Goal: Transaction & Acquisition: Purchase product/service

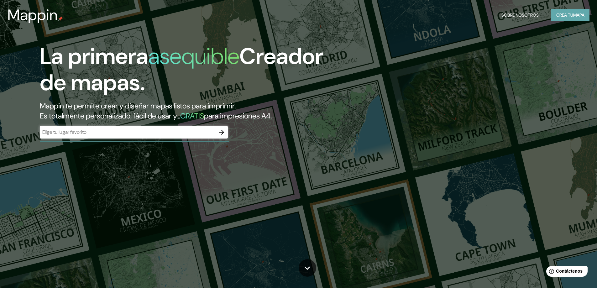
click at [570, 16] on font "Crea tu" at bounding box center [564, 15] width 17 height 6
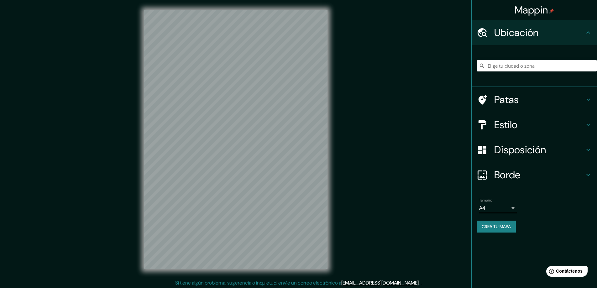
click at [567, 16] on div "Mappin" at bounding box center [534, 10] width 125 height 20
click at [548, 66] on input "Elige tu ciudad o zona" at bounding box center [537, 65] width 120 height 11
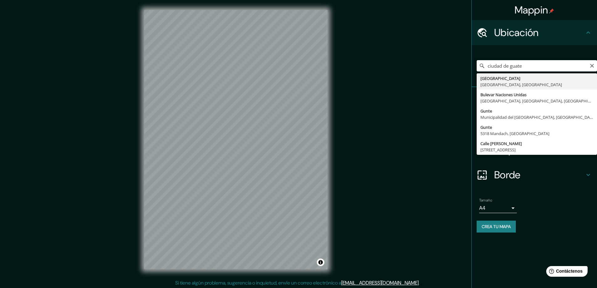
type input "Ciudad de Guatemala, Departamento de Guatemala, Guatemala"
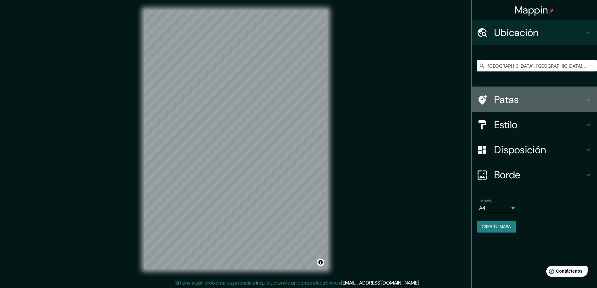
click at [589, 100] on icon at bounding box center [588, 100] width 4 height 2
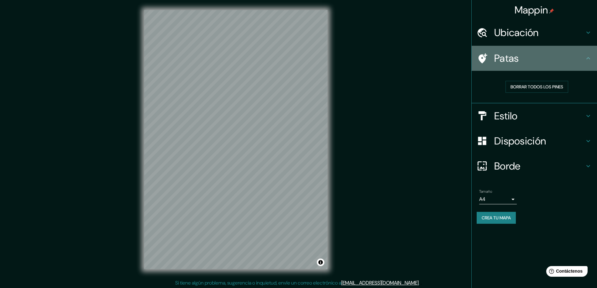
click at [511, 61] on font "Patas" at bounding box center [506, 58] width 25 height 13
click at [589, 60] on icon at bounding box center [589, 59] width 8 height 8
click at [588, 58] on icon at bounding box center [588, 58] width 4 height 2
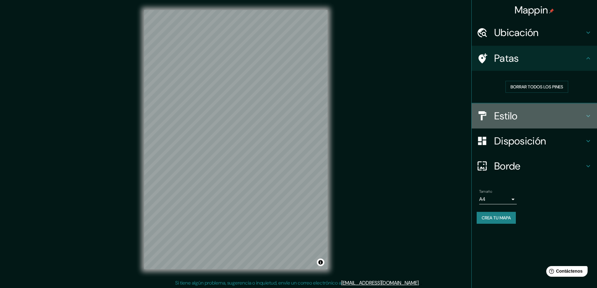
click at [591, 116] on icon at bounding box center [589, 116] width 8 height 8
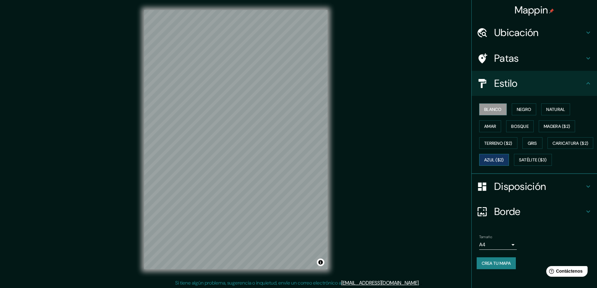
click at [504, 161] on font "Azul ($2)" at bounding box center [494, 160] width 20 height 6
click at [553, 146] on font "Caricatura ($2)" at bounding box center [571, 143] width 36 height 6
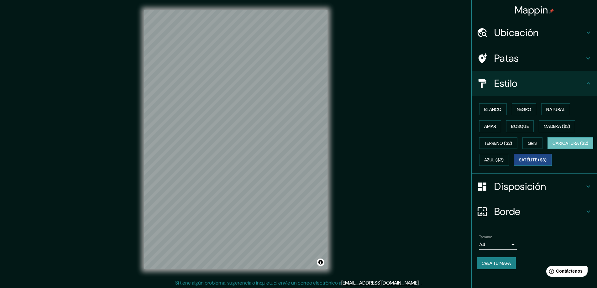
click at [519, 163] on font "Satélite ($3)" at bounding box center [533, 160] width 28 height 6
click at [487, 143] on font "Terreno ($2)" at bounding box center [498, 143] width 28 height 6
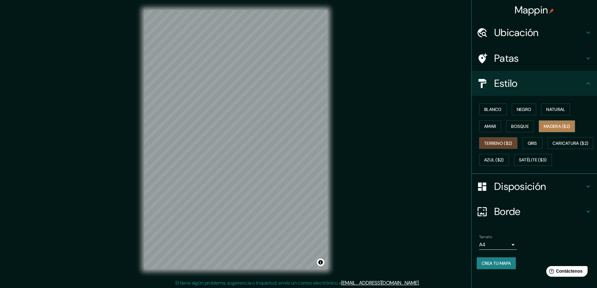
click at [550, 127] on font "Madera ($2)" at bounding box center [557, 127] width 26 height 6
click at [514, 124] on font "Bosque" at bounding box center [520, 127] width 18 height 6
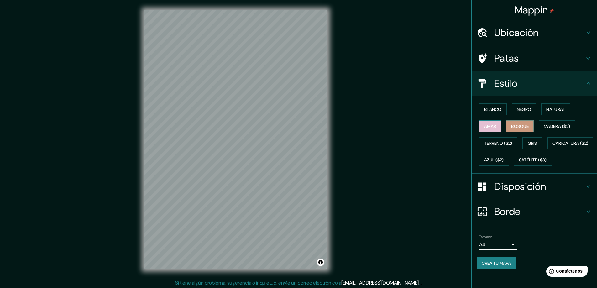
click at [485, 125] on font "Amar" at bounding box center [490, 127] width 12 height 6
click at [553, 110] on font "Natural" at bounding box center [555, 110] width 19 height 6
click at [520, 108] on font "Negro" at bounding box center [524, 110] width 15 height 6
click at [488, 109] on font "Blanco" at bounding box center [493, 110] width 18 height 6
click at [518, 109] on font "Negro" at bounding box center [524, 110] width 15 height 6
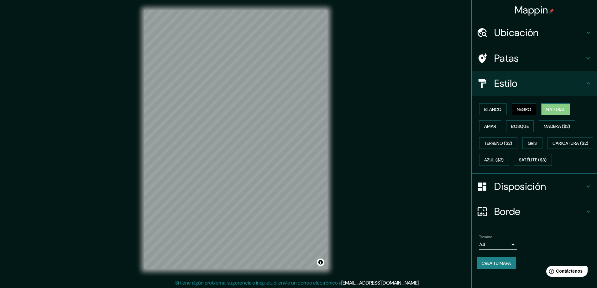
click at [558, 108] on font "Natural" at bounding box center [555, 110] width 19 height 6
click at [490, 109] on font "Blanco" at bounding box center [493, 110] width 18 height 6
click at [585, 82] on icon at bounding box center [589, 84] width 8 height 8
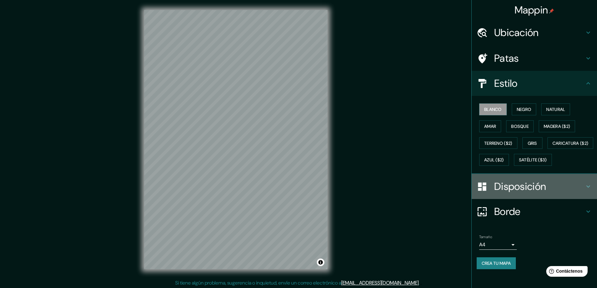
click at [585, 190] on icon at bounding box center [589, 187] width 8 height 8
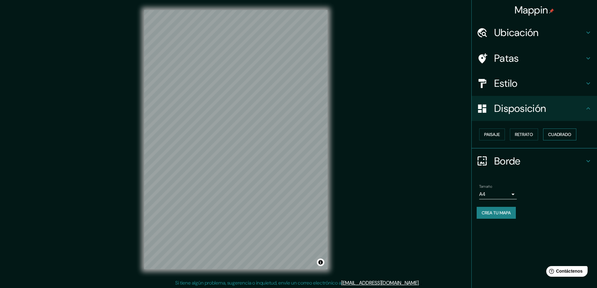
click at [562, 134] on font "Cuadrado" at bounding box center [559, 135] width 23 height 6
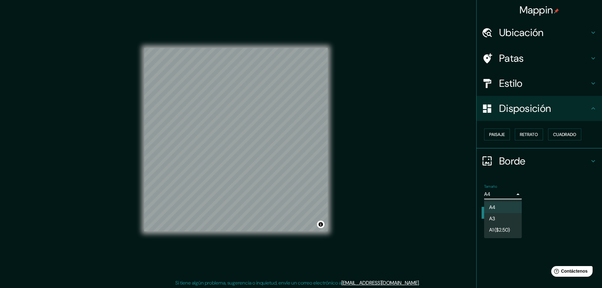
click at [513, 194] on body "Mappin Ubicación Ciudad de Guatemala, Departamento de Guatemala, Guatemala Pata…" at bounding box center [301, 144] width 602 height 288
click at [547, 210] on div at bounding box center [301, 144] width 602 height 288
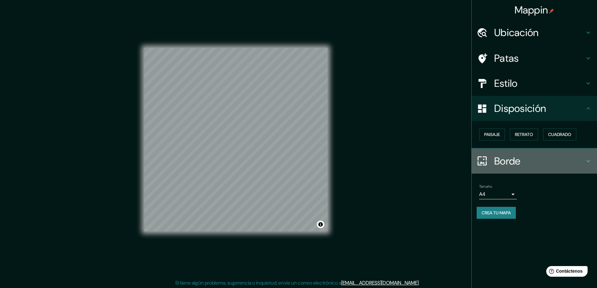
click at [589, 159] on icon at bounding box center [589, 161] width 8 height 8
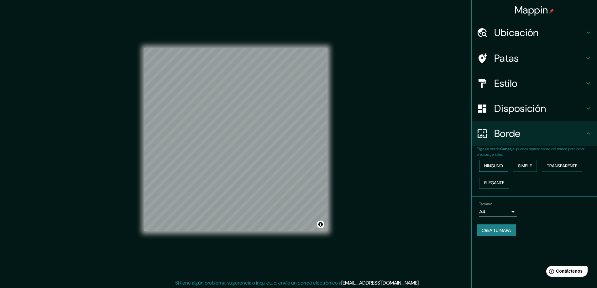
click at [489, 164] on font "Ninguno" at bounding box center [493, 166] width 19 height 6
click at [523, 165] on font "Simple" at bounding box center [525, 166] width 14 height 6
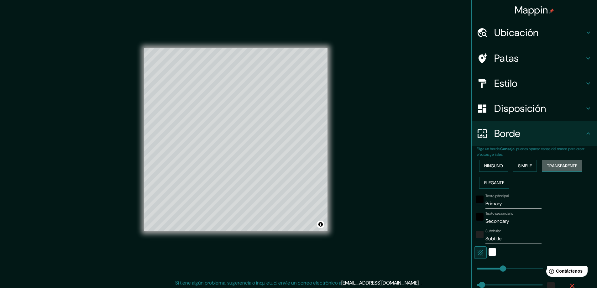
click at [560, 165] on font "Transparente" at bounding box center [562, 166] width 30 height 6
click at [494, 183] on font "Elegante" at bounding box center [494, 183] width 20 height 6
click at [560, 166] on font "Transparente" at bounding box center [562, 166] width 30 height 6
drag, startPoint x: 507, startPoint y: 206, endPoint x: 465, endPoint y: 203, distance: 41.8
click at [465, 203] on div "Mappin Ubicación Ciudad de Guatemala, Departamento de Guatemala, Guatemala Pata…" at bounding box center [298, 144] width 597 height 289
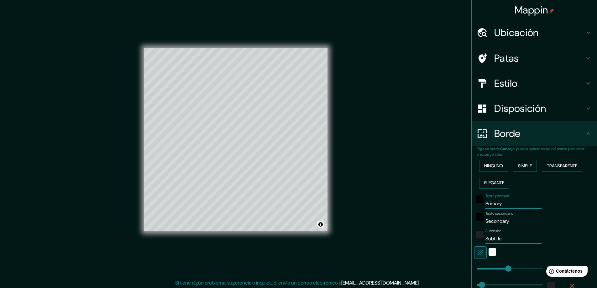
type input "g"
type input "281"
type input "47"
type input "gu"
type input "281"
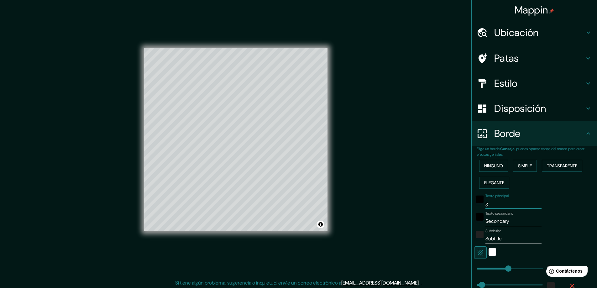
type input "47"
type input "gua"
type input "281"
type input "47"
type input "guat"
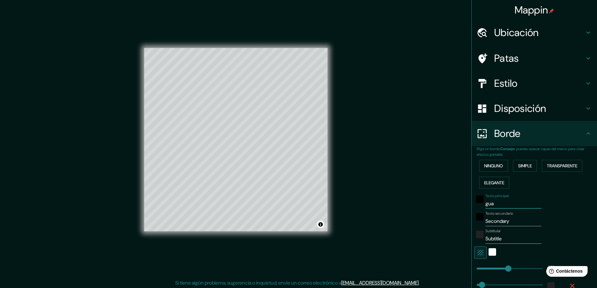
type input "281"
type input "47"
type input "guate"
type input "281"
type input "47"
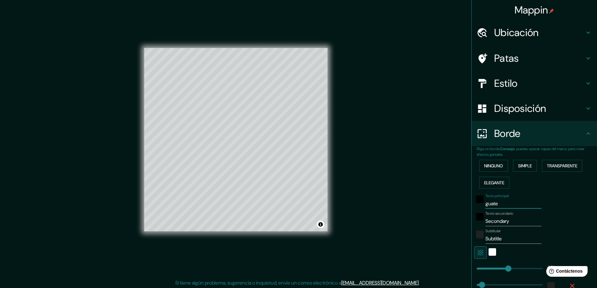
type input "guatem"
type input "281"
type input "47"
type input "guatema"
type input "281"
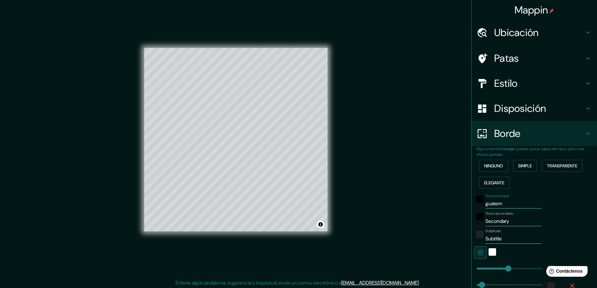
type input "47"
type input "guatemal"
type input "281"
type input "47"
type input "guatemala"
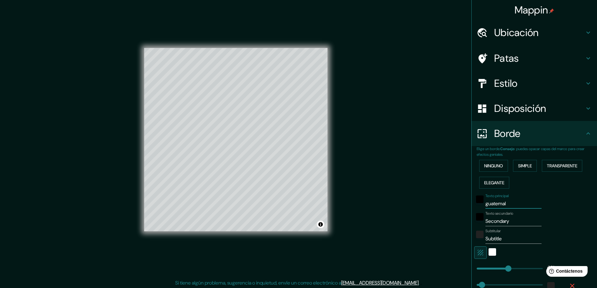
type input "281"
type input "47"
type input "guatemala"
click at [513, 221] on input "Secondary" at bounding box center [514, 221] width 56 height 10
type input "Secondaryc"
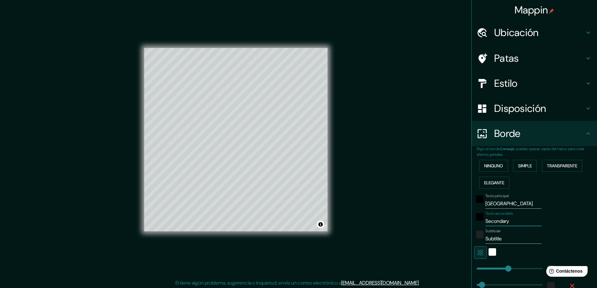
type input "281"
type input "47"
type input "Secondaryci"
type input "281"
type input "47"
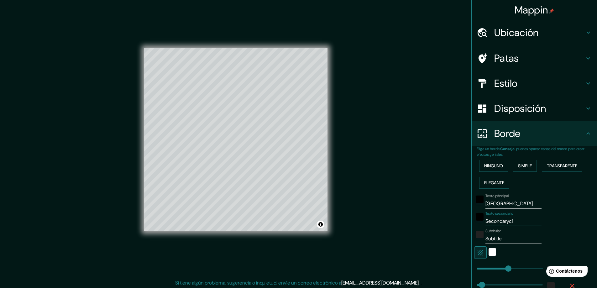
type input "Secondaryciu"
type input "281"
type input "47"
type input "Secondaryciud"
type input "281"
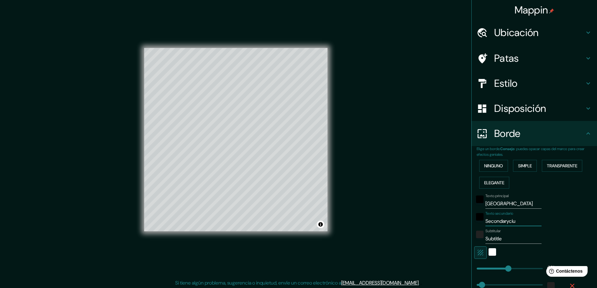
type input "47"
type input "Secondaryciuda"
type input "281"
type input "47"
type input "Secondaryciudad"
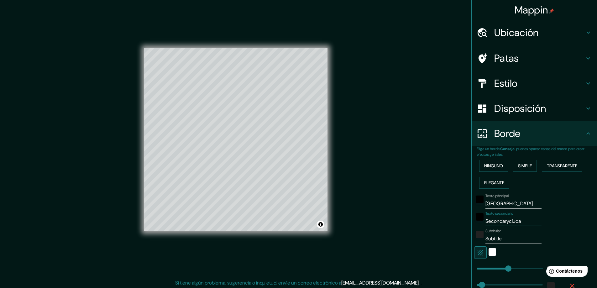
type input "281"
type input "47"
type input "Secondaryciuda"
type input "281"
type input "47"
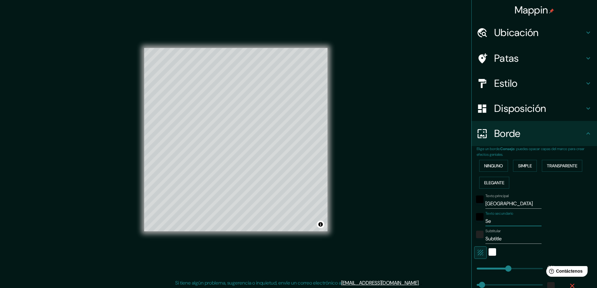
type input "S"
type input "281"
type input "47"
type input "c"
type input "281"
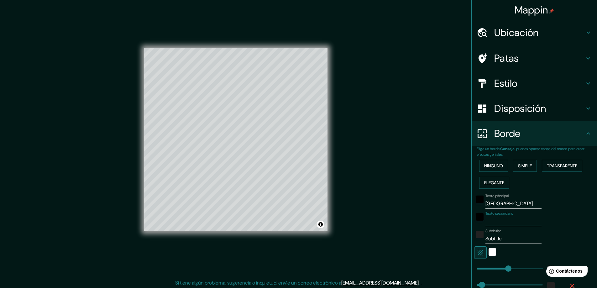
type input "47"
type input "ci"
type input "281"
type input "47"
type input "ciui"
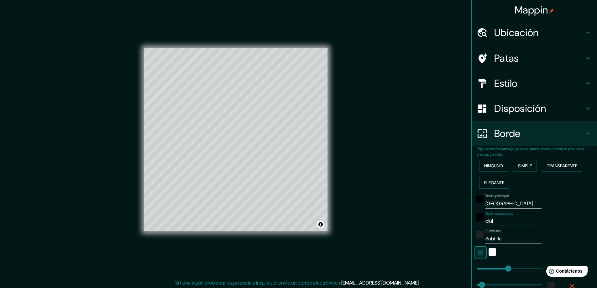
type input "281"
type input "47"
type input "ciuid"
type input "281"
type input "47"
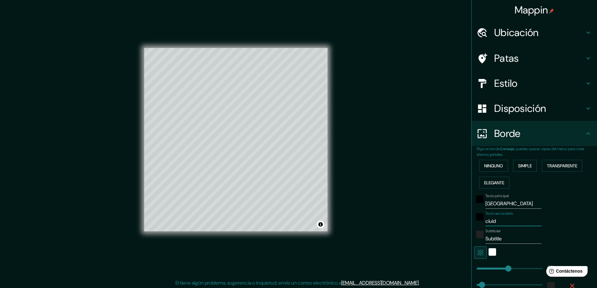
type input "ciuida"
type input "281"
type input "47"
type input "ciuidad"
type input "281"
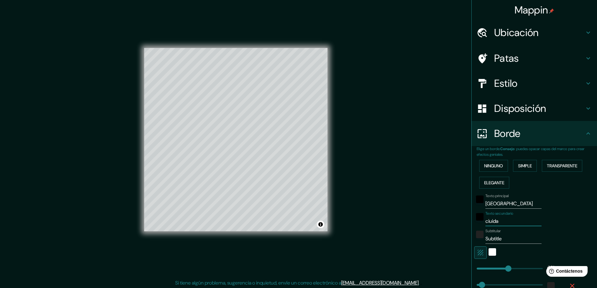
type input "47"
type input "ciuida"
type input "281"
type input "47"
type input "ciuid"
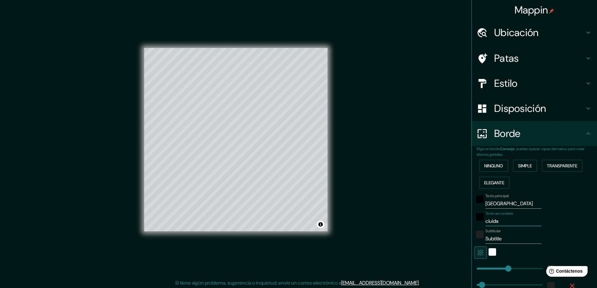
type input "281"
type input "47"
type input "ciui"
type input "281"
type input "47"
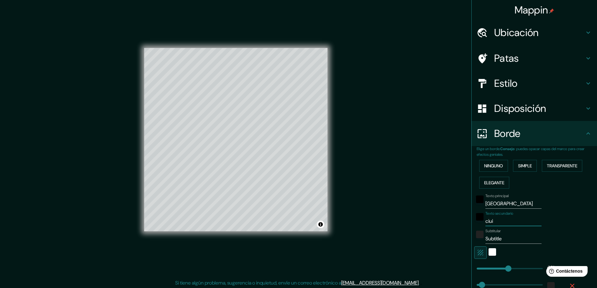
type input "ciu"
type input "281"
type input "47"
type input "ciud"
type input "281"
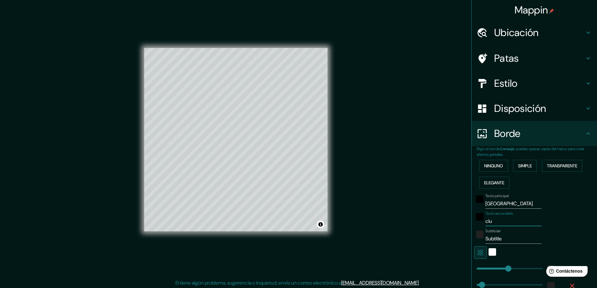
type input "47"
type input "ciuda"
type input "281"
type input "47"
type input "ciudad"
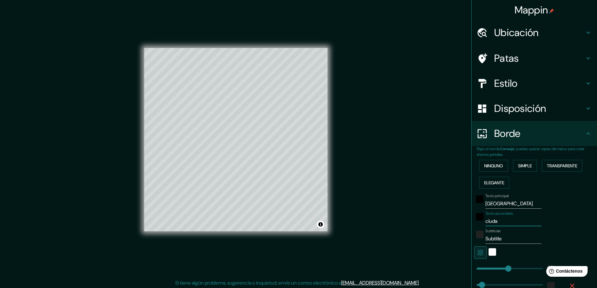
type input "281"
type input "47"
type input "ciudad"
drag, startPoint x: 506, startPoint y: 239, endPoint x: 471, endPoint y: 240, distance: 34.2
click at [474, 240] on div "Subtitular Subtitle" at bounding box center [525, 236] width 103 height 15
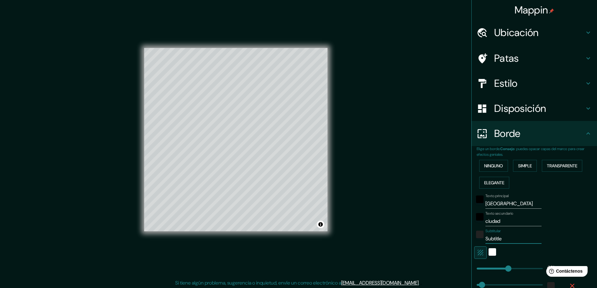
type input "z"
type input "281"
type input "47"
type input "zo"
type input "281"
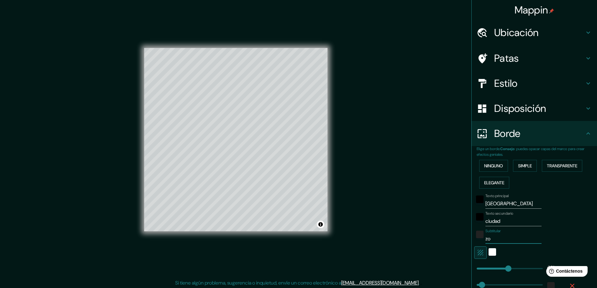
type input "47"
type input "zon"
type input "281"
type input "47"
type input "zona"
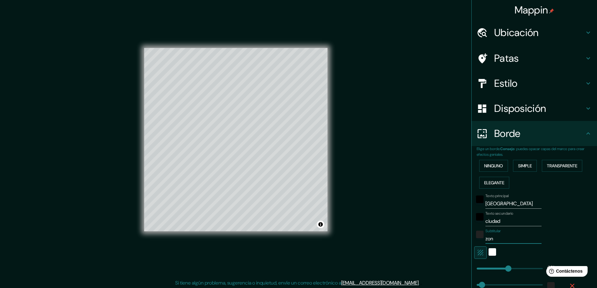
type input "281"
type input "47"
type input "zonas"
type input "281"
type input "47"
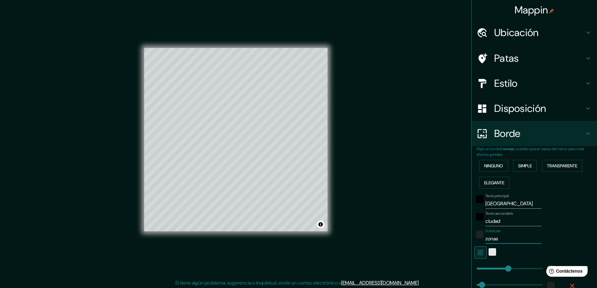
type input "zonas"
click at [489, 252] on div "blanco" at bounding box center [493, 252] width 8 height 8
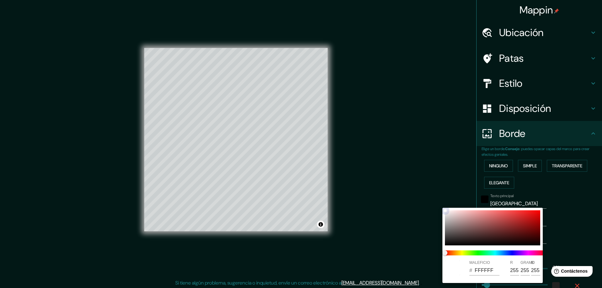
click at [535, 216] on div at bounding box center [492, 227] width 95 height 35
type input "281"
type input "47"
type input "D60B0B"
type input "214"
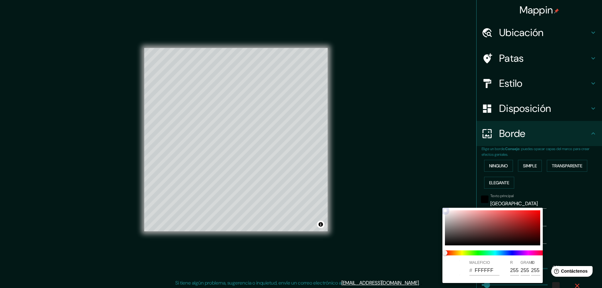
type input "11"
type input "281"
type input "47"
type input "0BD6D6"
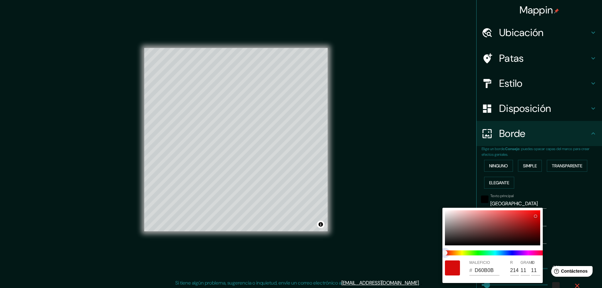
type input "11"
type input "214"
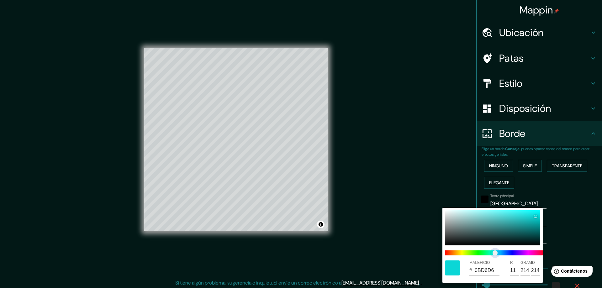
click at [495, 254] on span at bounding box center [495, 252] width 100 height 5
type input "281"
type input "47"
type input "0BD685"
type input "133"
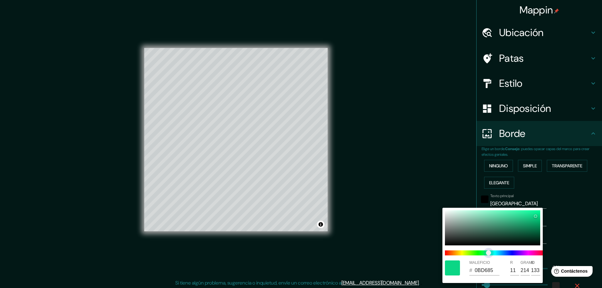
click at [488, 255] on span "control deslizante de color" at bounding box center [488, 252] width 5 height 5
click at [447, 185] on div at bounding box center [301, 144] width 602 height 288
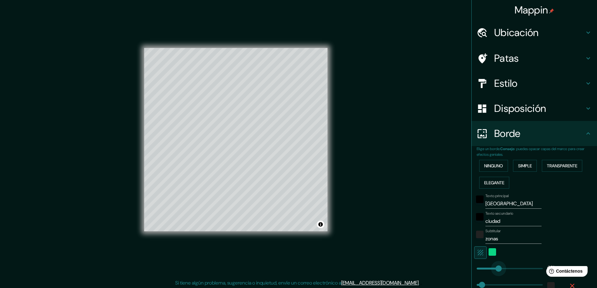
type input "153"
drag, startPoint x: 502, startPoint y: 268, endPoint x: 489, endPoint y: 268, distance: 12.9
type input "47"
type input "442"
drag, startPoint x: 491, startPoint y: 269, endPoint x: 522, endPoint y: 269, distance: 30.7
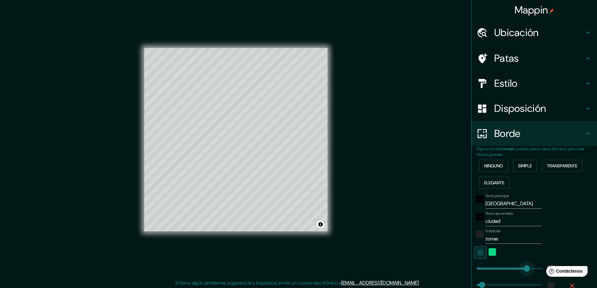
type input "47"
type input "322"
drag, startPoint x: 523, startPoint y: 269, endPoint x: 508, endPoint y: 270, distance: 14.1
type input "47"
type input "78"
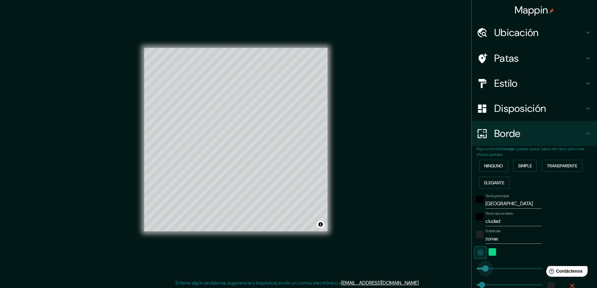
drag, startPoint x: 508, startPoint y: 270, endPoint x: 481, endPoint y: 269, distance: 27.6
type input "47"
click at [392, 157] on div "Mappin Ubicación Ciudad de Guatemala, Departamento de Guatemala, Guatemala Pata…" at bounding box center [298, 144] width 597 height 289
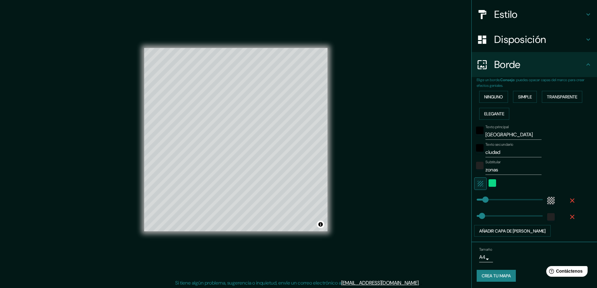
scroll to position [70, 0]
click at [495, 276] on font "Crea tu mapa" at bounding box center [496, 275] width 29 height 6
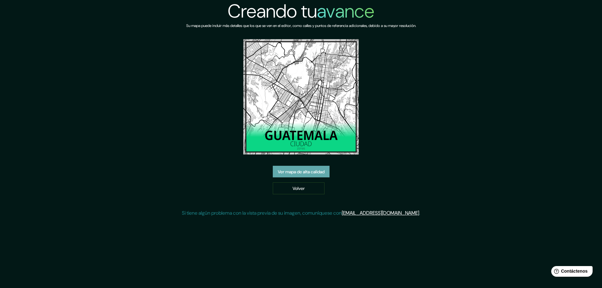
click at [304, 171] on font "Ver mapa de alta calidad" at bounding box center [301, 172] width 47 height 6
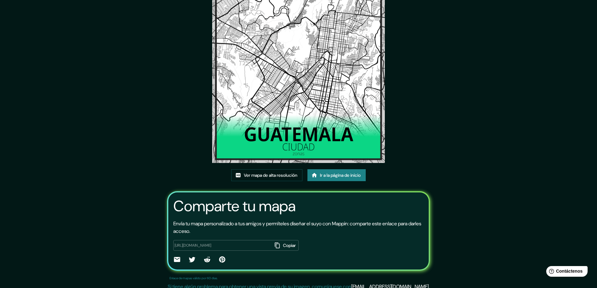
scroll to position [42, 0]
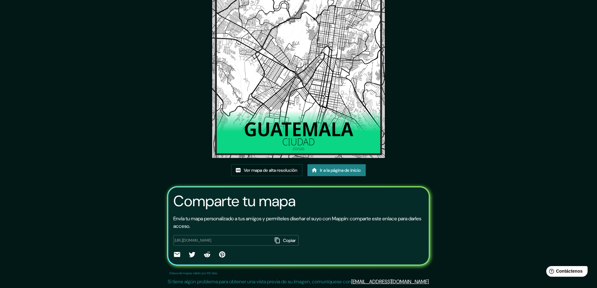
click at [283, 242] on font "Copiar" at bounding box center [289, 241] width 13 height 6
click at [283, 240] on font "Copiar" at bounding box center [289, 241] width 13 height 6
click at [283, 239] on font "Copiar" at bounding box center [289, 241] width 13 height 6
click at [273, 235] on button "Copiar" at bounding box center [286, 240] width 26 height 11
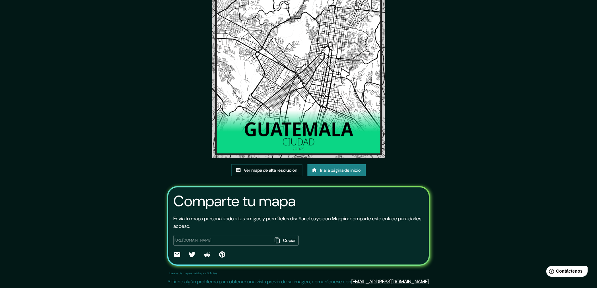
click at [219, 254] on icon at bounding box center [222, 254] width 6 height 6
click at [253, 171] on font "Ver mapa de alta resolución" at bounding box center [271, 171] width 54 height 6
